Goal: Task Accomplishment & Management: Complete application form

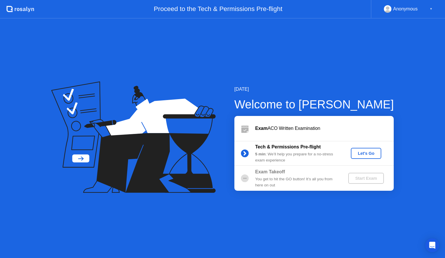
click at [362, 153] on div "Let's Go" at bounding box center [366, 153] width 26 height 5
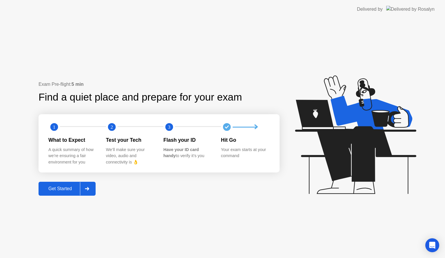
click at [67, 187] on div "Get Started" at bounding box center [60, 188] width 40 height 5
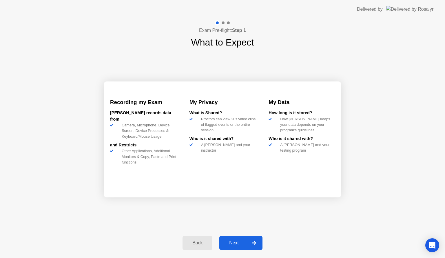
click at [238, 242] on div "Next" at bounding box center [234, 242] width 26 height 5
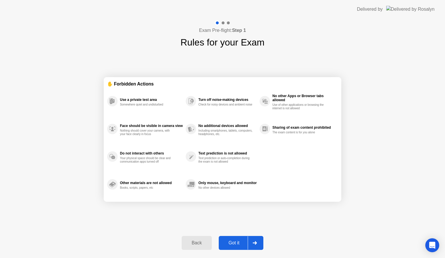
click at [236, 243] on div "Got it" at bounding box center [233, 242] width 27 height 5
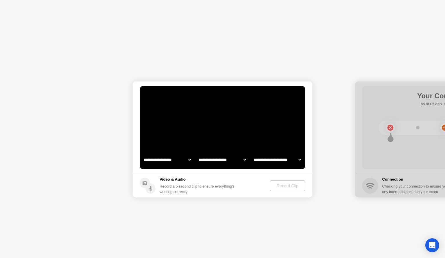
select select "**********"
select select "*******"
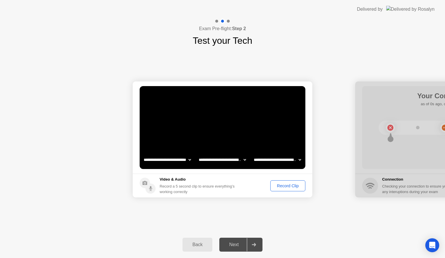
click at [269, 146] on video at bounding box center [223, 127] width 166 height 83
click at [287, 185] on div "Record Clip" at bounding box center [287, 185] width 31 height 5
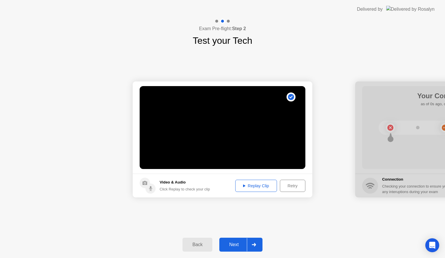
click at [270, 182] on button "Replay Clip" at bounding box center [256, 185] width 42 height 12
click at [285, 183] on div "Retry" at bounding box center [292, 185] width 21 height 5
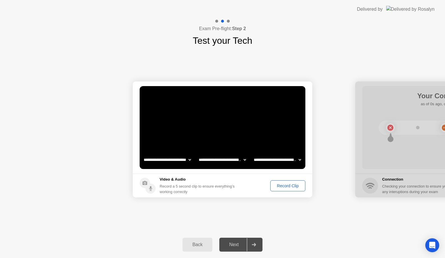
click at [282, 183] on div "Record Clip" at bounding box center [287, 185] width 31 height 5
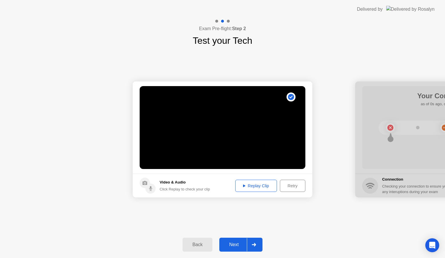
click at [257, 189] on button "Replay Clip" at bounding box center [256, 185] width 42 height 12
click at [259, 244] on div at bounding box center [254, 244] width 14 height 13
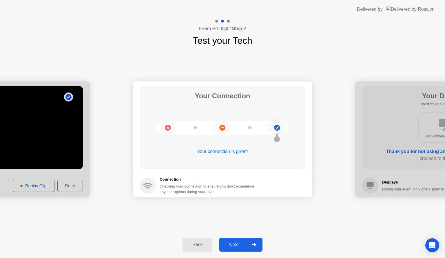
click at [233, 249] on button "Next" at bounding box center [240, 244] width 43 height 14
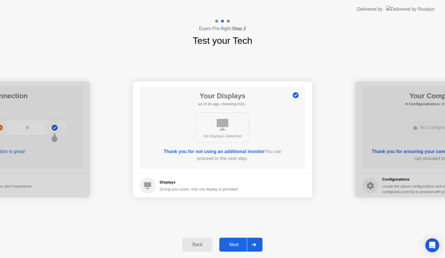
click at [232, 245] on div "Next" at bounding box center [234, 244] width 26 height 5
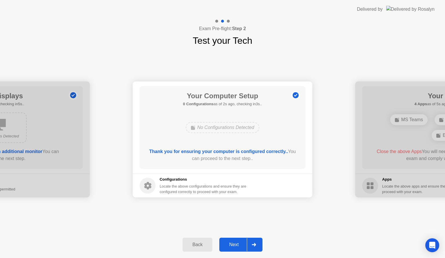
click at [232, 245] on div "Next" at bounding box center [234, 244] width 26 height 5
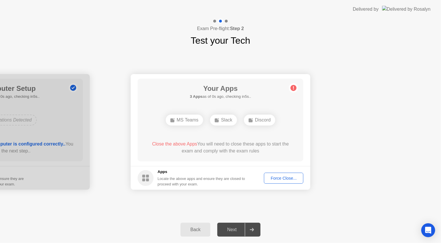
click at [227, 142] on div "Close the above Apps You will need to close these apps to start the exam and co…" at bounding box center [220, 148] width 149 height 14
click at [253, 127] on div "MS Teams Slack Discord" at bounding box center [220, 120] width 133 height 16
click at [250, 132] on div "Your Apps Searching for disallowed apps... MS Teams Slack Discord Close the abo…" at bounding box center [220, 120] width 166 height 83
click at [258, 119] on div "Discord" at bounding box center [259, 120] width 31 height 11
click at [293, 89] on circle at bounding box center [293, 88] width 6 height 6
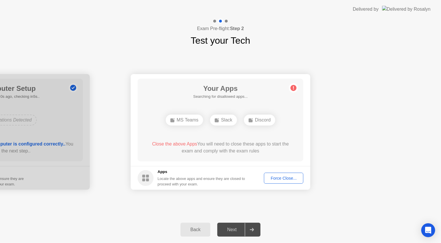
click at [280, 178] on div "Force Close..." at bounding box center [283, 178] width 35 height 5
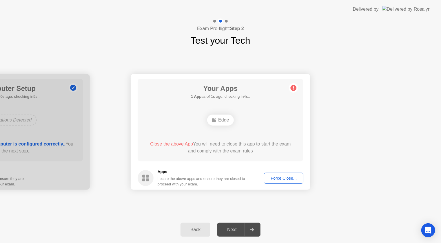
click at [287, 177] on div "Force Close..." at bounding box center [283, 178] width 35 height 5
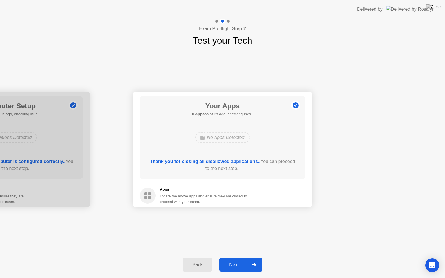
click at [254, 257] on div at bounding box center [254, 264] width 14 height 13
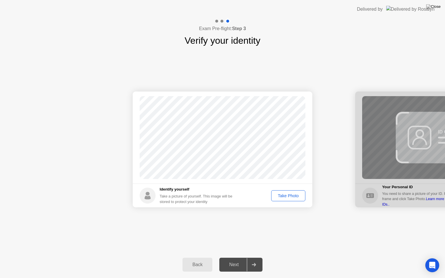
click at [298, 199] on button "Take Photo" at bounding box center [288, 195] width 34 height 11
click at [297, 193] on div "Retake" at bounding box center [291, 195] width 23 height 5
click at [287, 195] on div "Take Photo" at bounding box center [288, 195] width 30 height 5
click at [373, 150] on div at bounding box center [444, 149] width 179 height 116
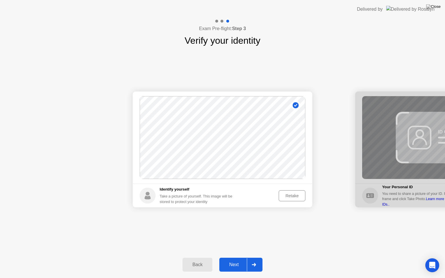
click at [237, 257] on div "Next" at bounding box center [234, 264] width 26 height 5
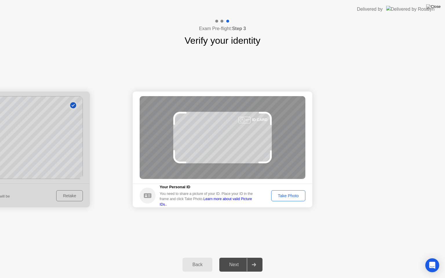
click at [293, 197] on div "Take Photo" at bounding box center [288, 195] width 30 height 5
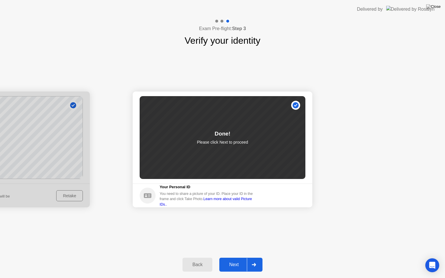
click at [233, 257] on div "Back Next" at bounding box center [222, 264] width 445 height 27
click at [234, 257] on div "Next" at bounding box center [234, 264] width 26 height 5
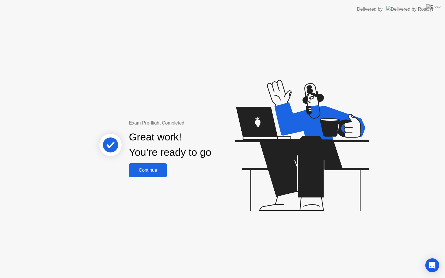
click at [153, 169] on div "Continue" at bounding box center [148, 170] width 34 height 5
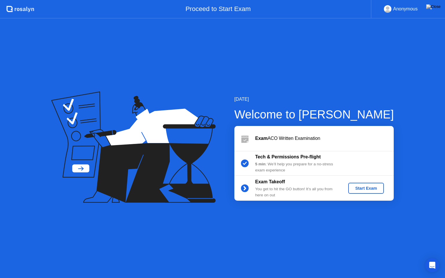
click at [368, 188] on div "Start Exam" at bounding box center [365, 188] width 31 height 5
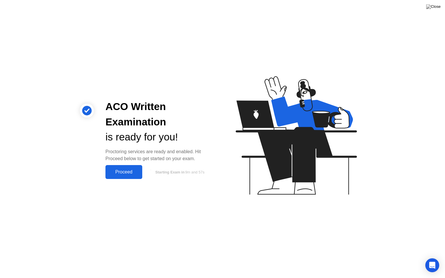
click at [134, 170] on div "Proceed" at bounding box center [123, 171] width 33 height 5
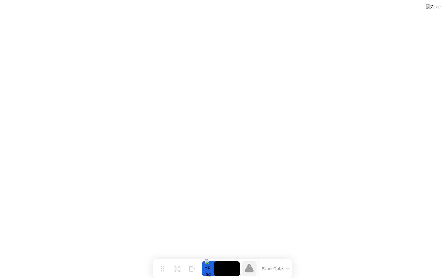
click at [274, 257] on button "Exam Rules" at bounding box center [275, 268] width 31 height 5
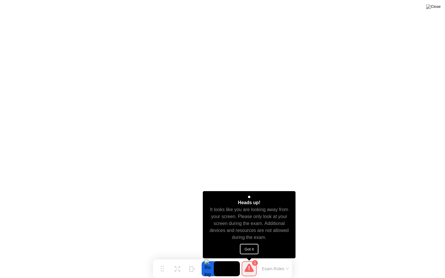
click at [250, 246] on button "Got it" at bounding box center [249, 249] width 19 height 10
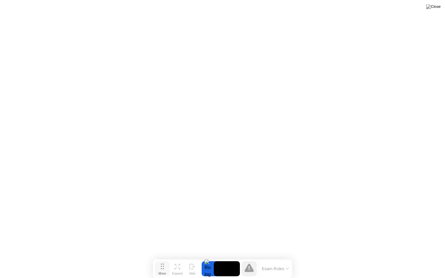
click at [164, 257] on button "Move" at bounding box center [162, 268] width 15 height 15
click at [178, 257] on icon at bounding box center [177, 266] width 5 height 5
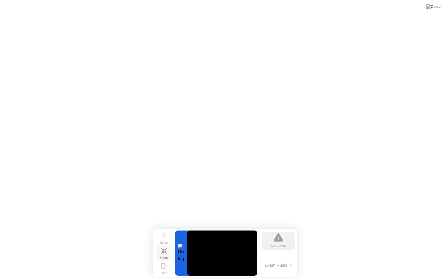
click at [163, 256] on div "Shrink" at bounding box center [163, 257] width 9 height 3
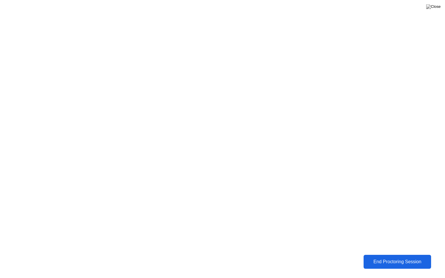
click at [393, 257] on div "End Proctoring Session" at bounding box center [397, 261] width 65 height 5
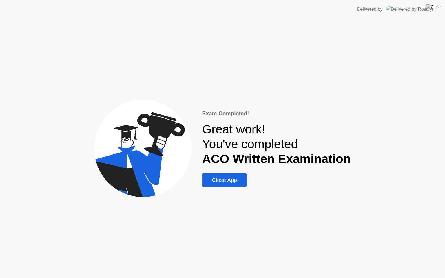
click at [226, 181] on div "Close App" at bounding box center [223, 180] width 41 height 6
